Goal: Task Accomplishment & Management: Manage account settings

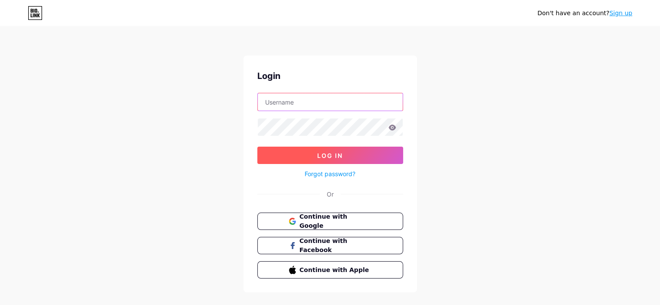
type input "[EMAIL_ADDRESS][DOMAIN_NAME]"
click at [341, 154] on span "Log In" at bounding box center [330, 155] width 26 height 7
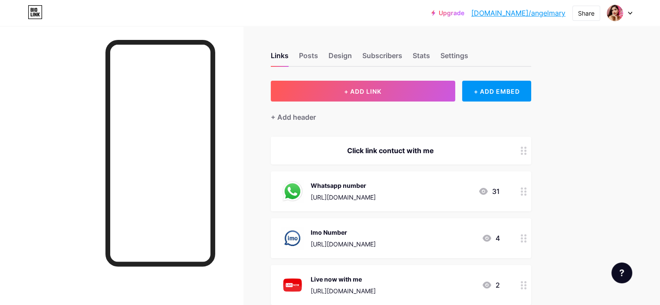
click at [630, 15] on div at bounding box center [619, 13] width 25 height 16
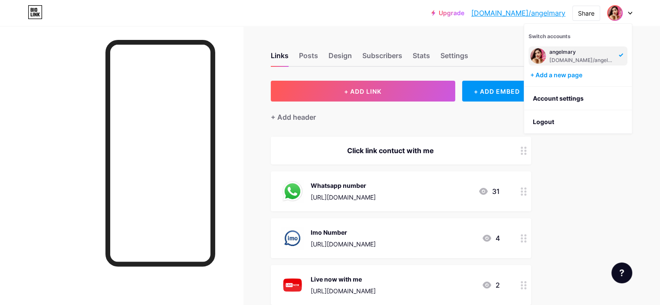
click at [523, 193] on circle at bounding box center [521, 194] width 2 height 2
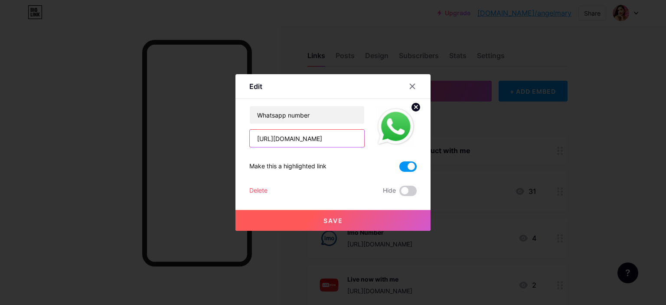
scroll to position [0, 142]
drag, startPoint x: 255, startPoint y: 137, endPoint x: 431, endPoint y: 140, distance: 176.6
click at [431, 140] on div "Edit Content YouTube Play YouTube video without leaving your page. ADD Vimeo Pl…" at bounding box center [333, 152] width 666 height 305
click at [368, 219] on button "Save" at bounding box center [333, 220] width 195 height 21
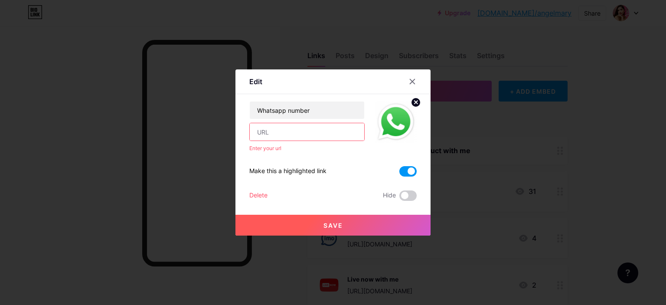
click at [316, 134] on input "text" at bounding box center [307, 131] width 115 height 17
click at [411, 79] on icon at bounding box center [412, 81] width 7 height 7
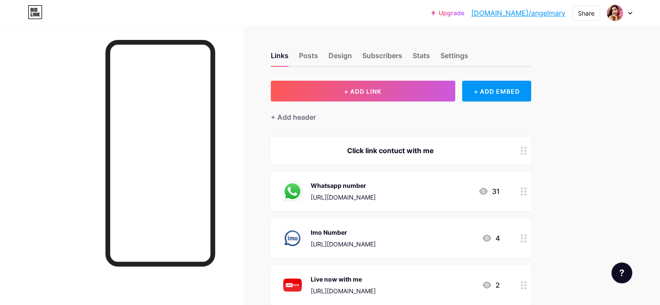
click at [376, 194] on div "[URL][DOMAIN_NAME]" at bounding box center [343, 197] width 65 height 9
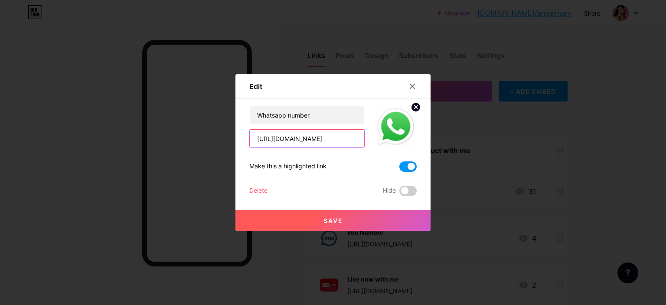
scroll to position [0, 142]
drag, startPoint x: 256, startPoint y: 137, endPoint x: 448, endPoint y: 149, distance: 192.0
click at [448, 149] on div "Edit Content YouTube Play YouTube video without leaving your page. ADD Vimeo Pl…" at bounding box center [333, 152] width 666 height 305
paste input "[DOMAIN_NAME][URL]"
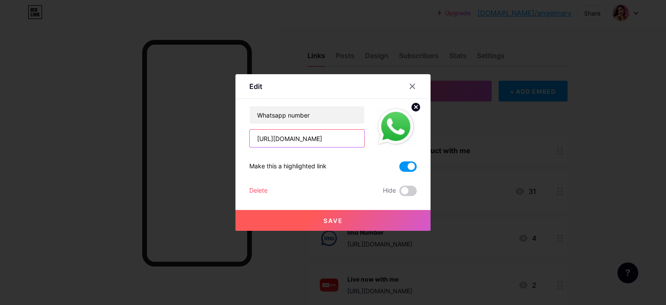
type input "[URL][DOMAIN_NAME]"
click at [335, 221] on span "Save" at bounding box center [334, 220] width 20 height 7
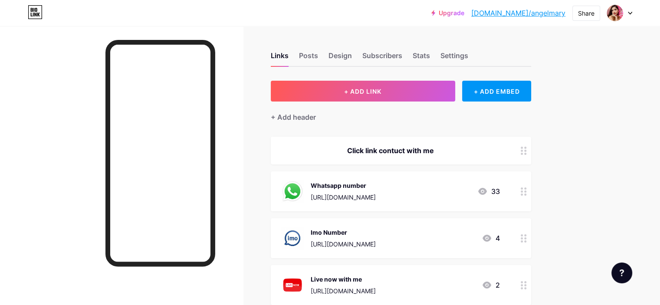
click at [376, 239] on div "[URL][DOMAIN_NAME]" at bounding box center [343, 243] width 65 height 9
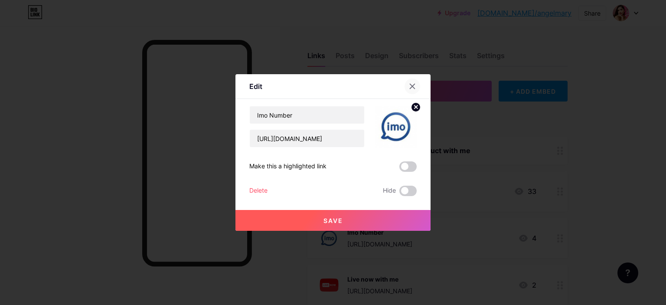
click at [415, 85] on icon at bounding box center [412, 86] width 7 height 7
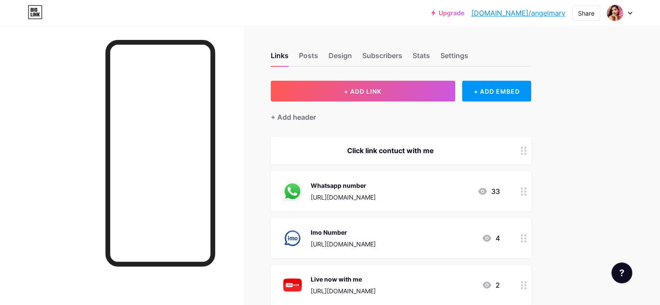
click at [527, 239] on icon at bounding box center [523, 238] width 6 height 8
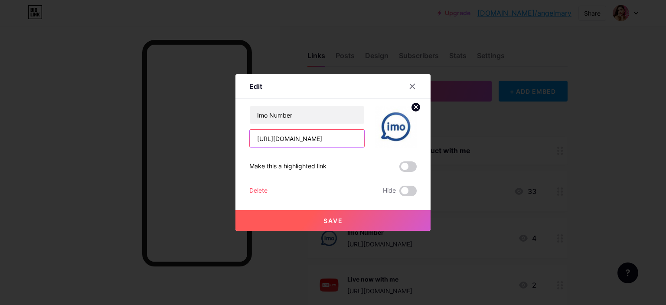
click at [335, 142] on input "[URL][DOMAIN_NAME]" at bounding box center [307, 138] width 115 height 17
drag, startPoint x: 255, startPoint y: 138, endPoint x: 423, endPoint y: 148, distance: 169.0
click at [423, 148] on div "Edit Content YouTube Play YouTube video without leaving your page. ADD Vimeo Pl…" at bounding box center [333, 152] width 195 height 157
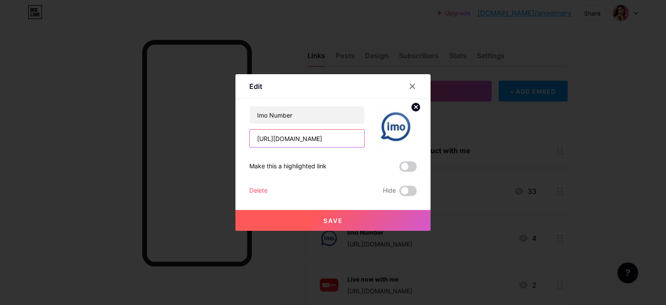
paste input "[DOMAIN_NAME][URL]"
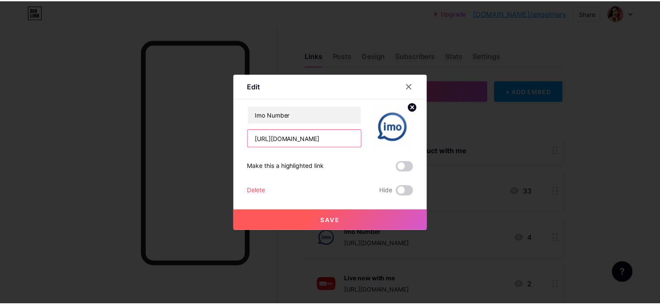
scroll to position [0, 0]
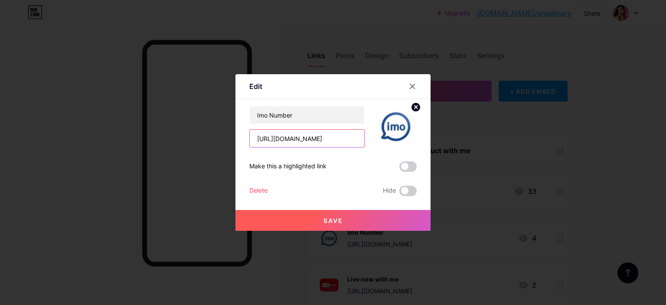
type input "[URL][DOMAIN_NAME]"
click at [320, 218] on button "Save" at bounding box center [333, 220] width 195 height 21
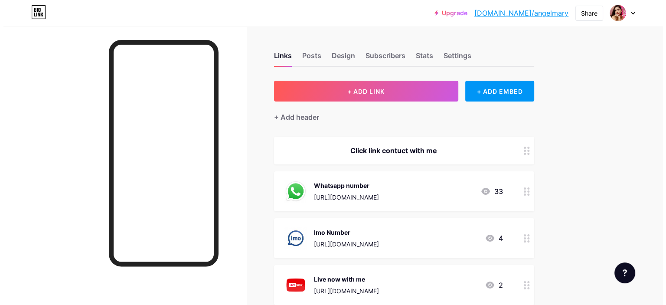
scroll to position [147, 0]
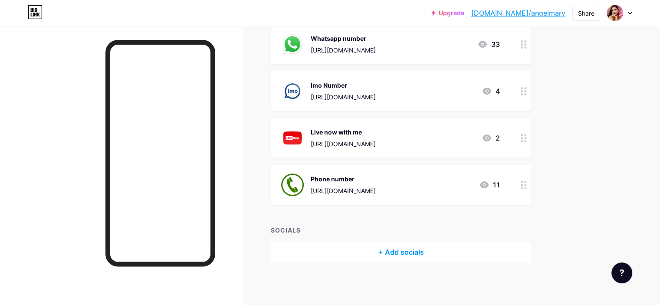
click at [376, 144] on div "[URL][DOMAIN_NAME]" at bounding box center [343, 143] width 65 height 9
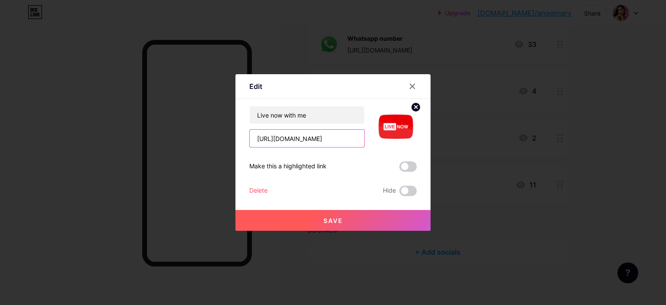
scroll to position [0, 86]
drag, startPoint x: 256, startPoint y: 139, endPoint x: 382, endPoint y: 138, distance: 125.3
click at [385, 138] on div "Live now with me [URL][DOMAIN_NAME]" at bounding box center [332, 127] width 167 height 42
paste input "[DOMAIN_NAME][URL]"
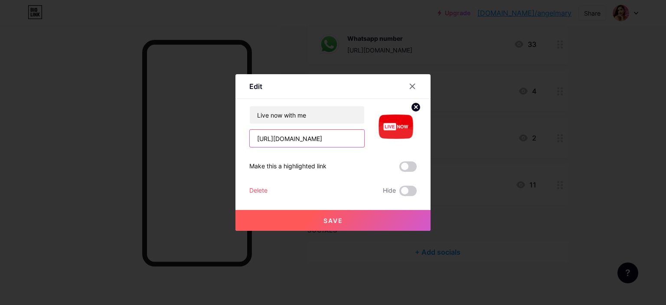
type input "[URL][DOMAIN_NAME]"
click at [350, 222] on button "Save" at bounding box center [333, 220] width 195 height 21
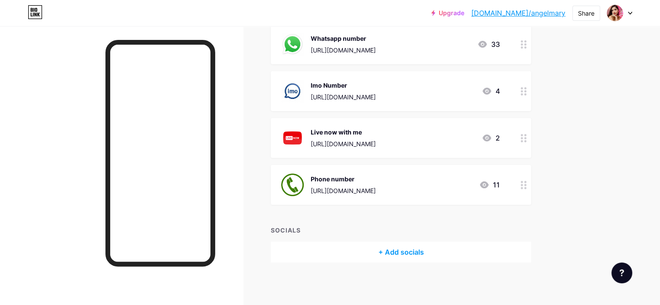
click at [376, 192] on div "[URL][DOMAIN_NAME]" at bounding box center [343, 190] width 65 height 9
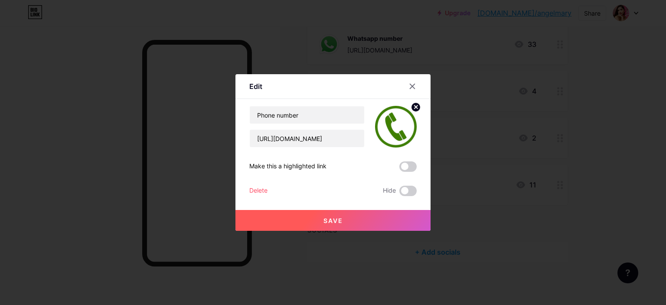
click at [447, 192] on div at bounding box center [333, 152] width 666 height 305
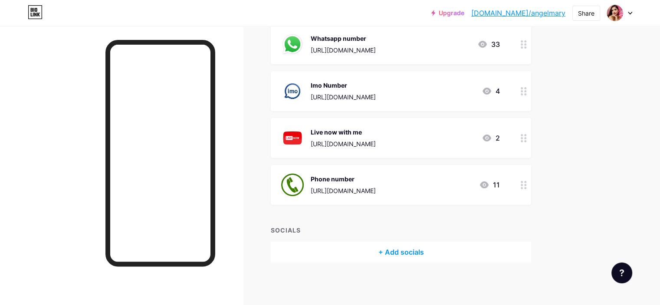
click at [371, 183] on div "Phone number [URL][DOMAIN_NAME]" at bounding box center [343, 184] width 65 height 23
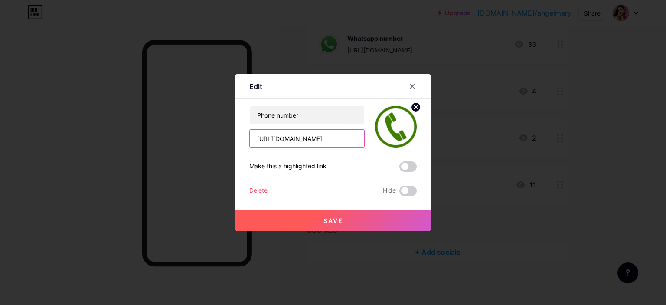
scroll to position [0, 142]
drag, startPoint x: 255, startPoint y: 138, endPoint x: 451, endPoint y: 149, distance: 195.5
click at [451, 149] on div "Edit Content YouTube Play YouTube video without leaving your page. ADD Vimeo Pl…" at bounding box center [333, 152] width 666 height 305
paste input "[DOMAIN_NAME][URL]"
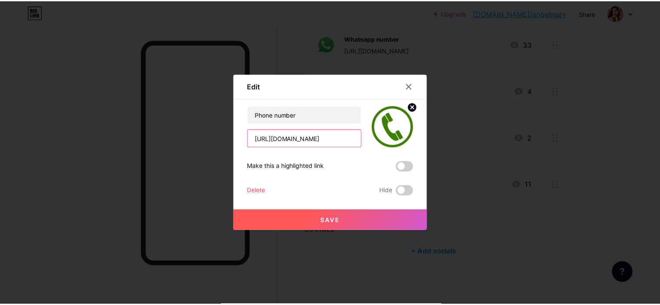
scroll to position [0, 0]
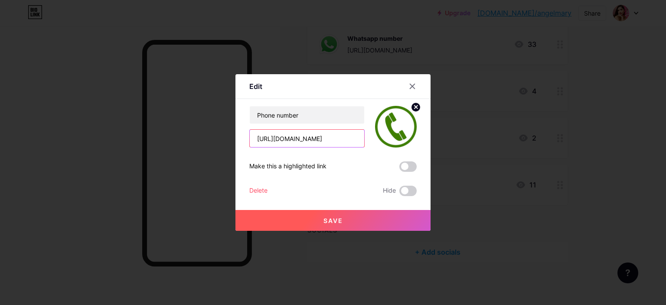
type input "[URL][DOMAIN_NAME]"
click at [364, 222] on button "Save" at bounding box center [333, 220] width 195 height 21
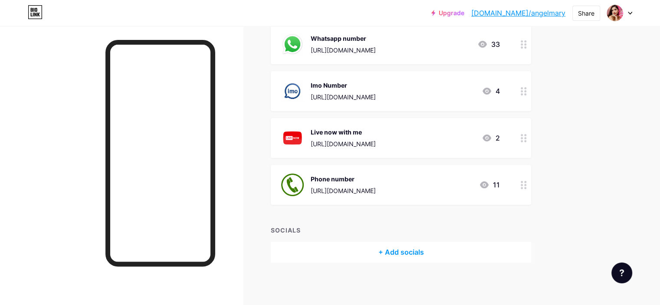
click at [630, 12] on icon at bounding box center [630, 13] width 4 height 3
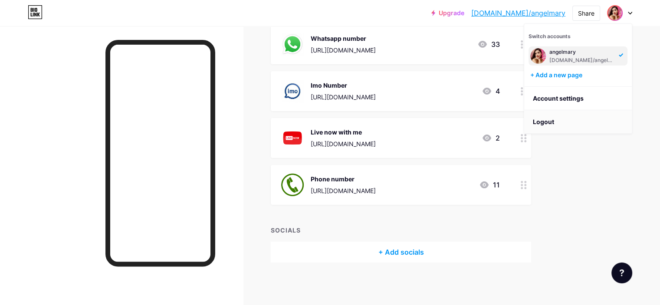
click at [537, 121] on li "Logout" at bounding box center [578, 121] width 108 height 23
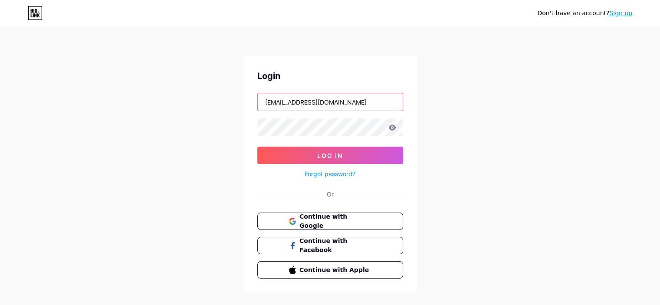
click at [359, 103] on input "[EMAIL_ADDRESS][DOMAIN_NAME]" at bounding box center [330, 101] width 145 height 17
click at [392, 128] on icon at bounding box center [391, 127] width 7 height 6
click at [394, 128] on icon at bounding box center [391, 127] width 7 height 6
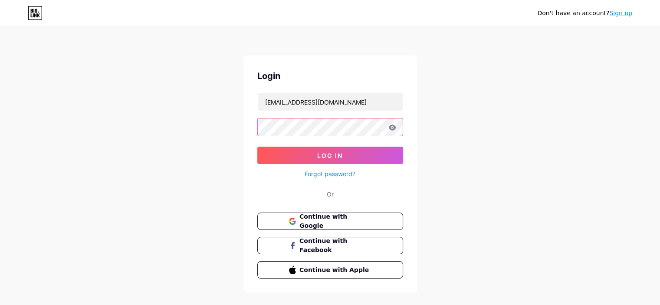
click at [402, 126] on nordpass-icon at bounding box center [402, 127] width 0 height 7
click at [427, 46] on div "Don't have an account? Sign up Login [EMAIL_ADDRESS][DOMAIN_NAME] Log In Forgot…" at bounding box center [330, 160] width 660 height 320
click at [394, 129] on icon at bounding box center [391, 127] width 7 height 6
click at [145, 110] on div "Don't have an account? Sign up Login [EMAIL_ADDRESS][DOMAIN_NAME] Log In Forgot…" at bounding box center [330, 160] width 660 height 320
click at [481, 142] on div "Don't have an account? Sign up Login [EMAIL_ADDRESS][DOMAIN_NAME] Log In Forgot…" at bounding box center [330, 160] width 660 height 320
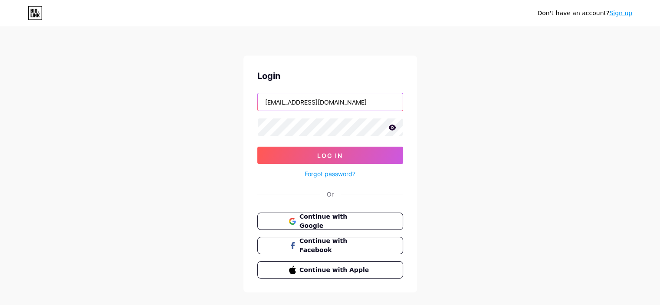
click at [368, 104] on input "[EMAIL_ADDRESS][DOMAIN_NAME]" at bounding box center [330, 101] width 145 height 17
drag, startPoint x: 315, startPoint y: 100, endPoint x: 105, endPoint y: 98, distance: 209.5
click at [105, 98] on div "Don't have an account? Sign up Login [EMAIL_ADDRESS][DOMAIN_NAME] Log In Forgot…" at bounding box center [330, 160] width 660 height 320
drag, startPoint x: 318, startPoint y: 96, endPoint x: 312, endPoint y: 98, distance: 7.0
click at [318, 96] on input "[EMAIL_ADDRESS][DOMAIN_NAME]" at bounding box center [330, 101] width 145 height 17
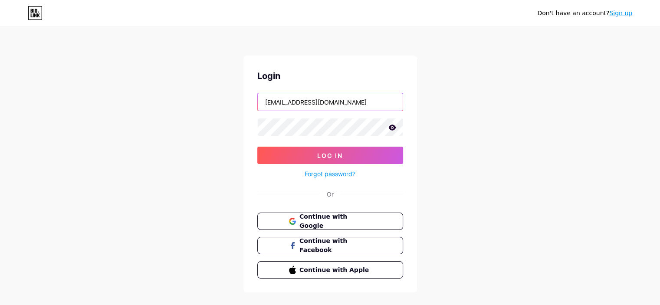
drag, startPoint x: 295, startPoint y: 102, endPoint x: 133, endPoint y: 101, distance: 162.7
click at [133, 101] on div "Don't have an account? Sign up Login [EMAIL_ADDRESS][DOMAIN_NAME] Log In Forgot…" at bounding box center [330, 160] width 660 height 320
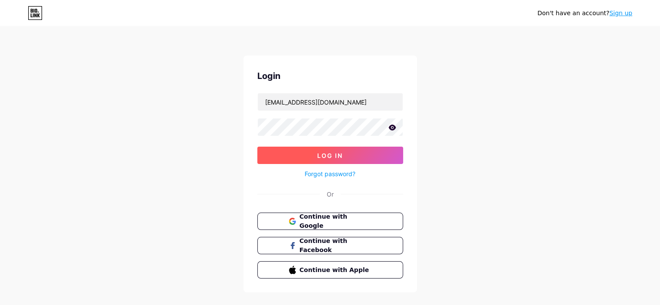
click at [326, 147] on button "Log In" at bounding box center [330, 155] width 146 height 17
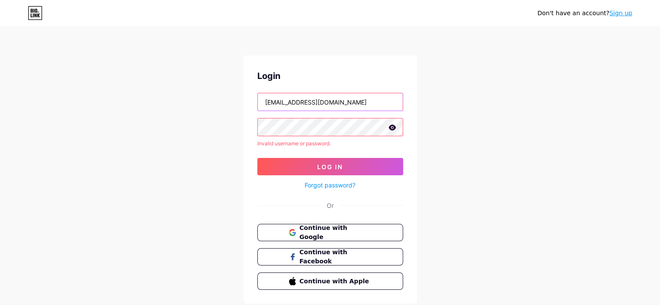
drag, startPoint x: 283, startPoint y: 100, endPoint x: 303, endPoint y: 101, distance: 19.5
click at [303, 101] on input "[EMAIL_ADDRESS][DOMAIN_NAME]" at bounding box center [330, 101] width 145 height 17
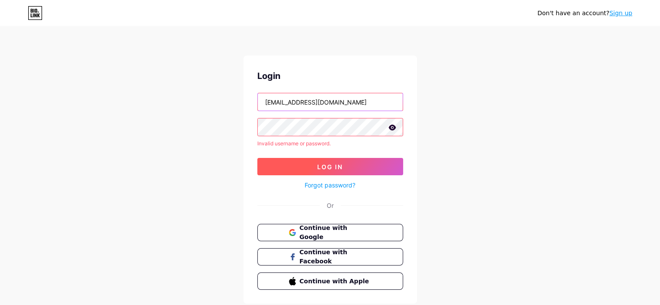
type input "[EMAIL_ADDRESS][DOMAIN_NAME]"
click at [327, 163] on span "Log In" at bounding box center [330, 166] width 26 height 7
